Goal: Task Accomplishment & Management: Manage account settings

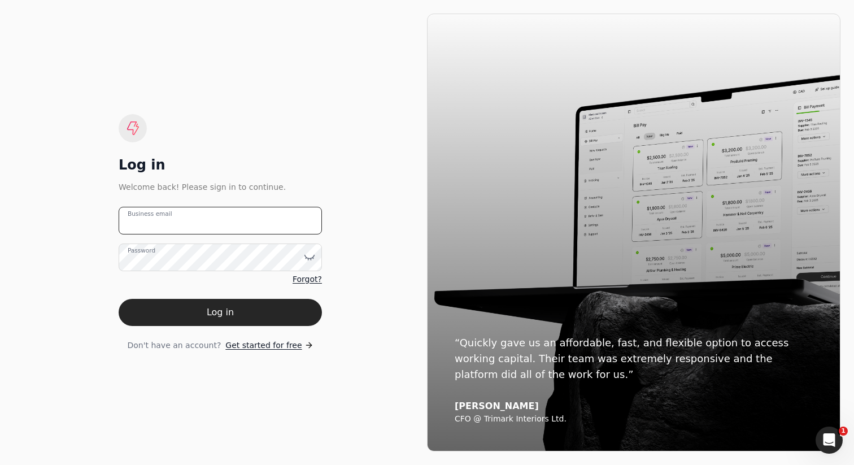
type email "[PERSON_NAME][EMAIL_ADDRESS][DOMAIN_NAME]"
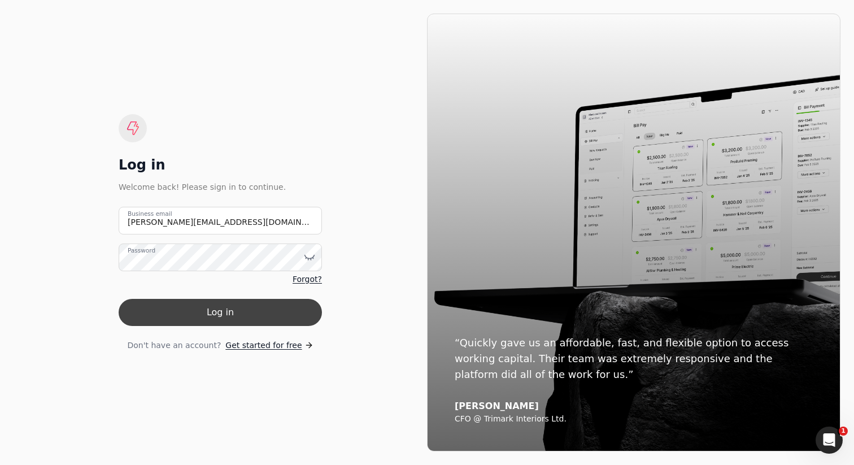
click at [263, 309] on button "Log in" at bounding box center [220, 312] width 203 height 27
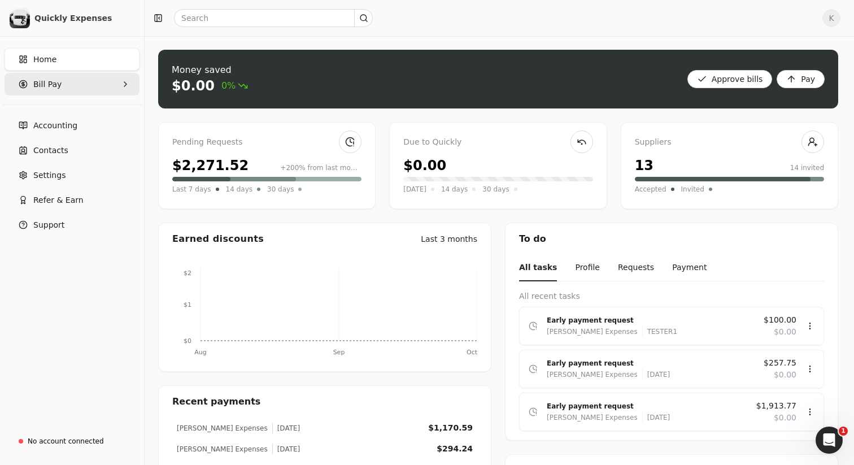
click at [93, 80] on Pay "Bill Pay" at bounding box center [72, 84] width 135 height 23
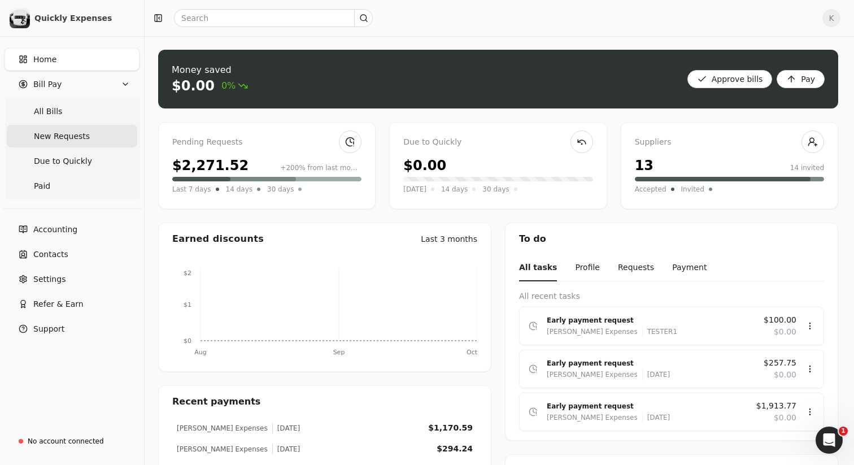
click at [82, 138] on span "New Requests" at bounding box center [62, 136] width 56 height 12
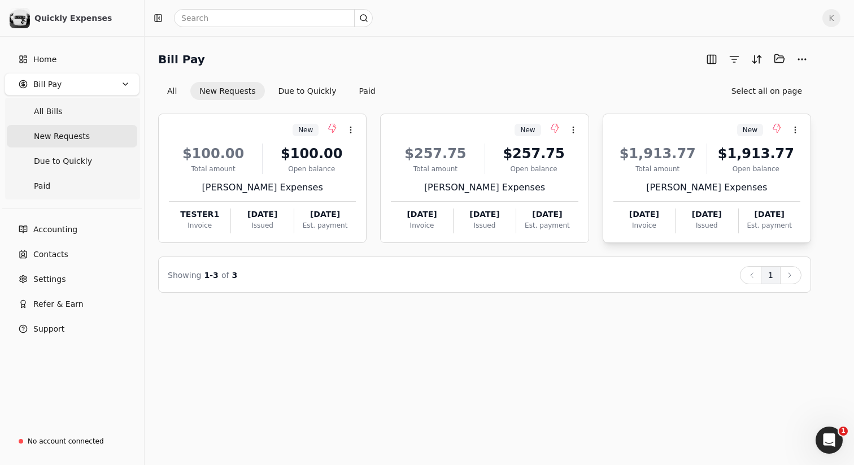
click at [707, 159] on div "$1,913.77 Total amount $1,913.77 Open balance" at bounding box center [706, 158] width 187 height 31
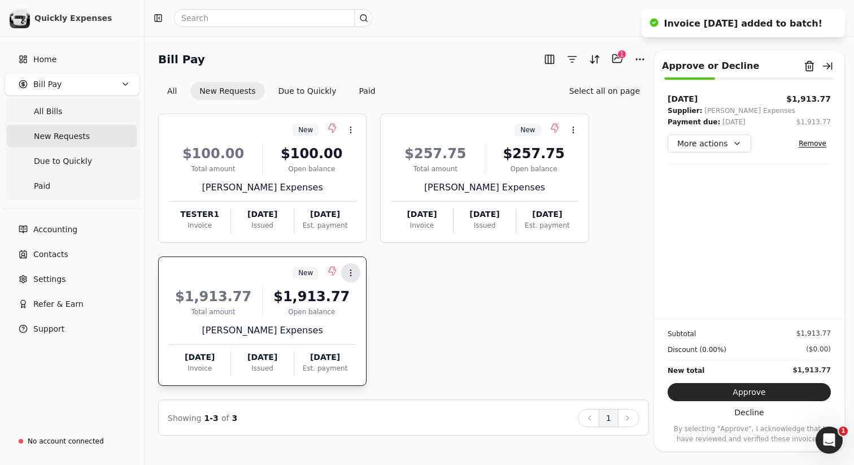
click at [353, 268] on icon at bounding box center [350, 272] width 9 height 9
click at [377, 304] on span "Open" at bounding box center [369, 300] width 21 height 12
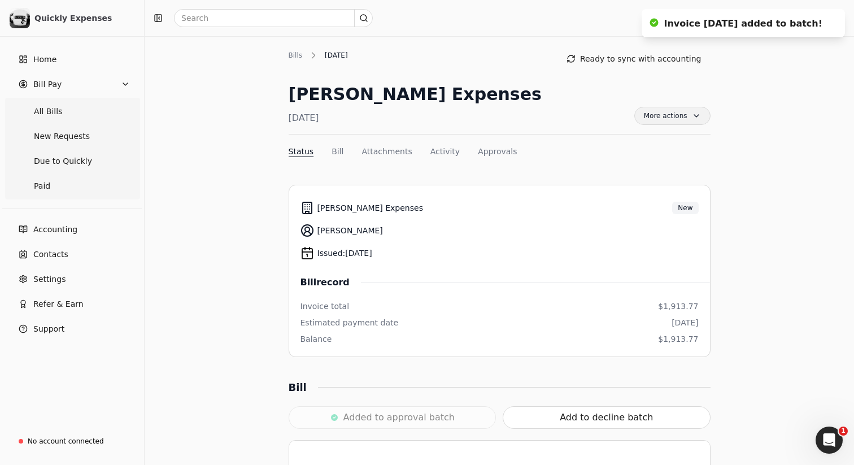
click at [675, 115] on span "More actions" at bounding box center [672, 116] width 76 height 18
click at [432, 59] on div "Bills [DATE] Ready to sync with accounting" at bounding box center [500, 59] width 422 height 18
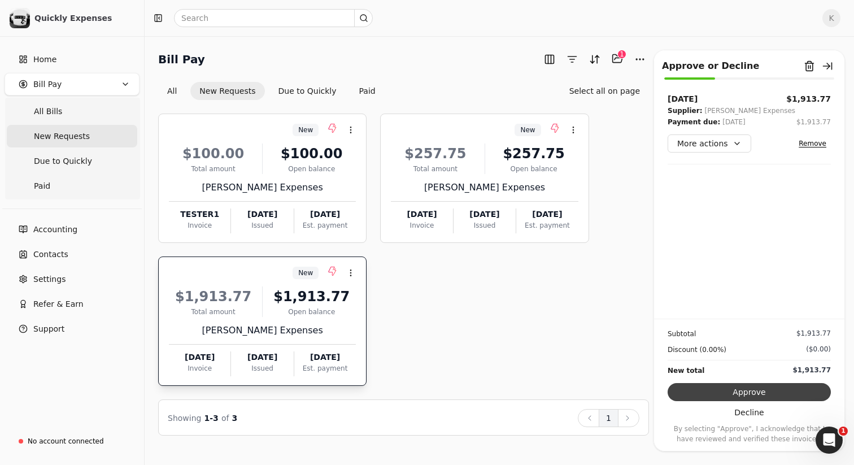
click at [756, 389] on button "Approve" at bounding box center [749, 392] width 163 height 18
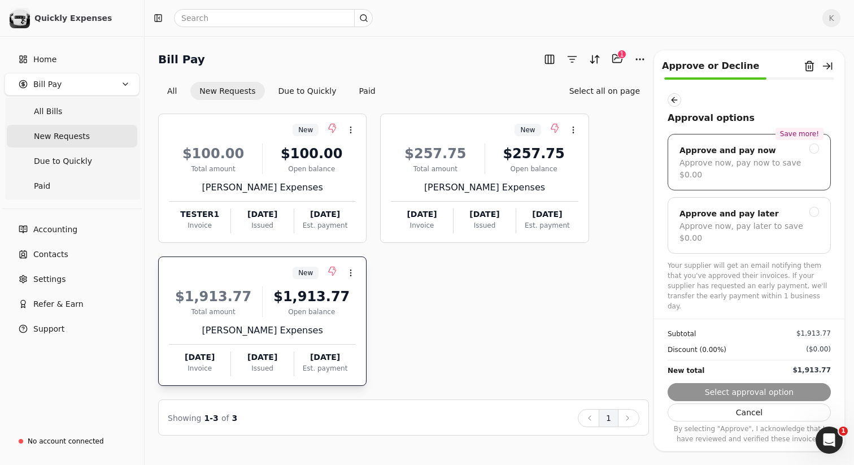
click at [811, 162] on div "Approve now, pay now to save $0.00" at bounding box center [750, 169] width 140 height 24
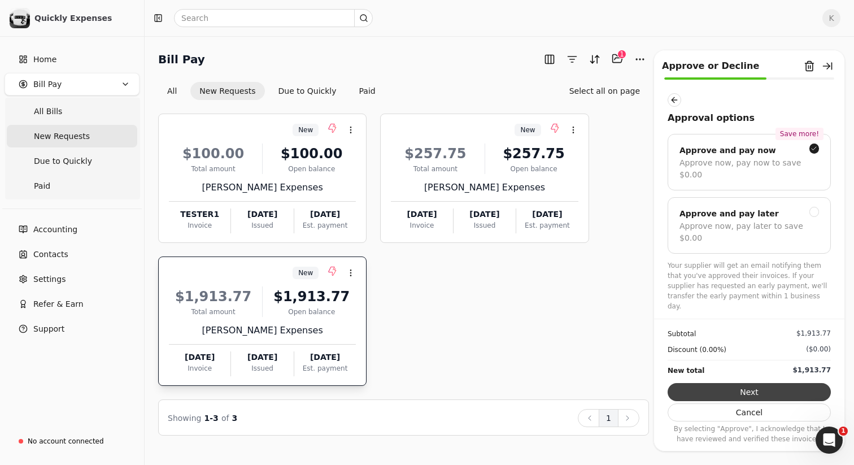
click at [789, 391] on button "Next" at bounding box center [749, 392] width 163 height 18
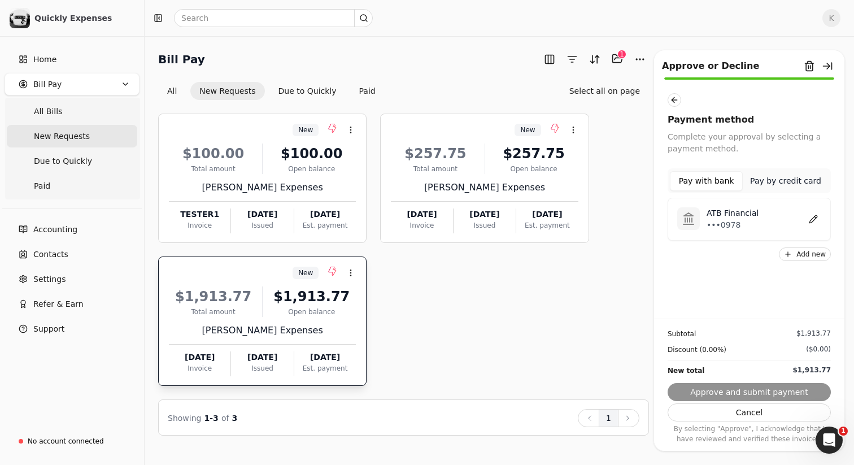
click at [755, 219] on p "•••0978" at bounding box center [733, 225] width 52 height 12
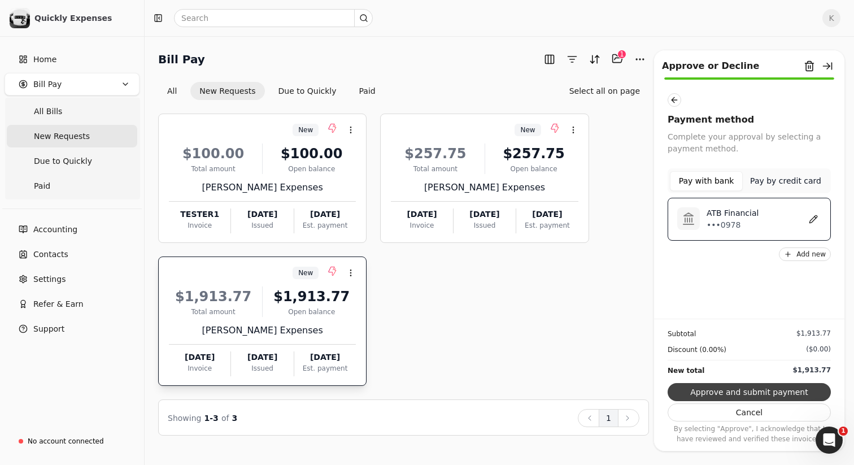
click at [756, 389] on button "Approve and submit payment" at bounding box center [749, 392] width 163 height 18
